Goal: Find specific page/section: Find specific page/section

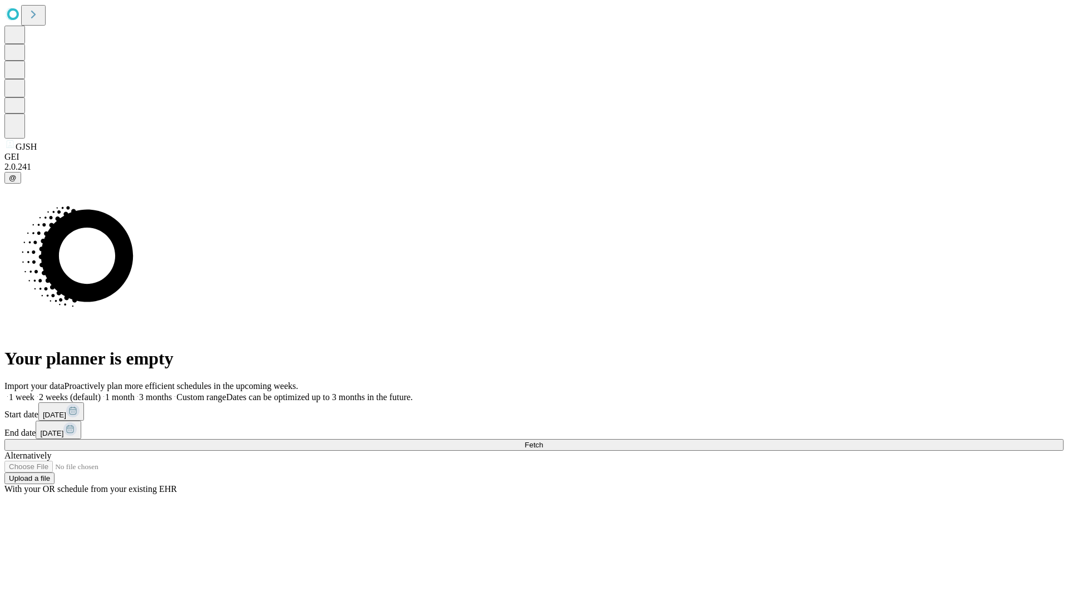
click at [543, 440] on span "Fetch" at bounding box center [533, 444] width 18 height 8
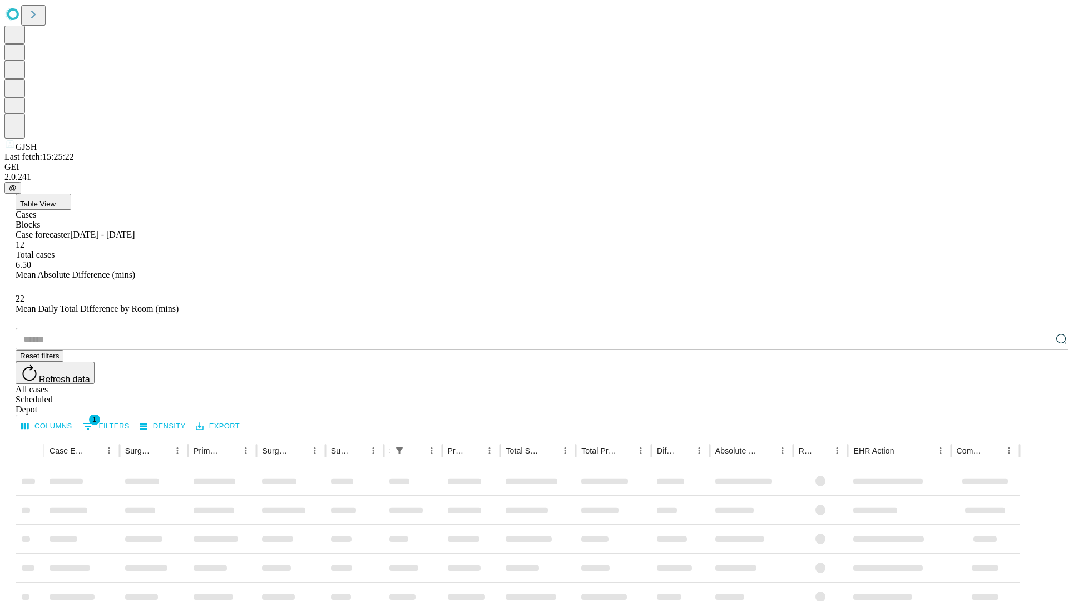
click at [56, 200] on span "Table View" at bounding box center [38, 204] width 36 height 8
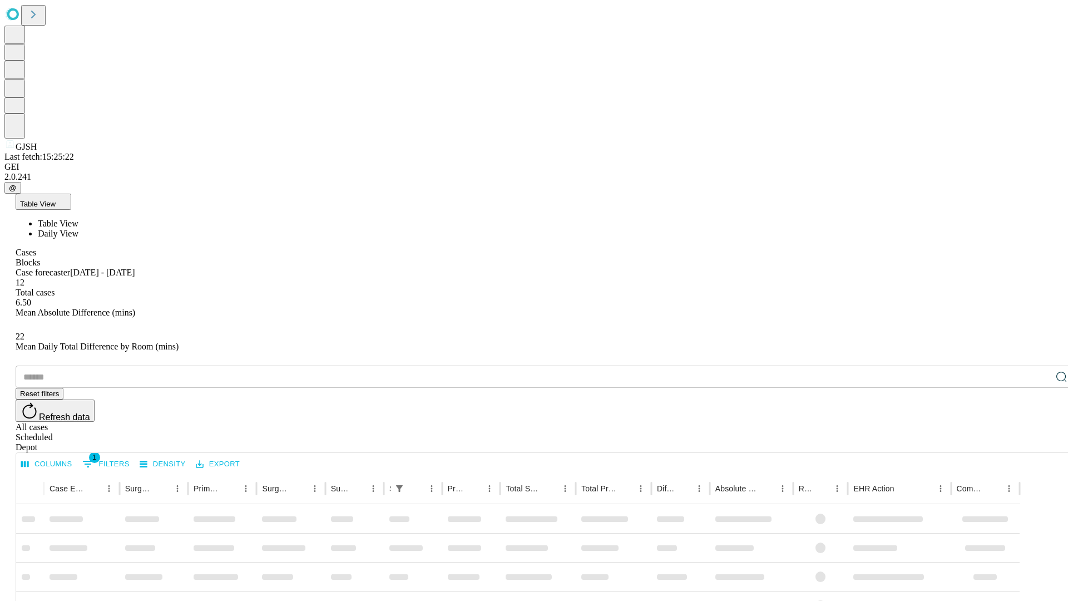
click at [78, 229] on span "Daily View" at bounding box center [58, 233] width 41 height 9
